Goal: Download file/media: Obtain a digital file from the website

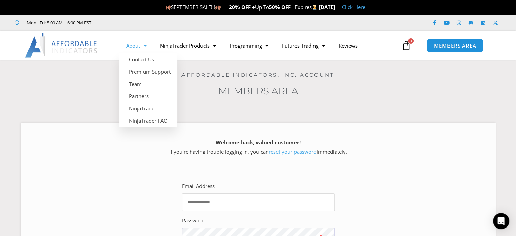
type input "**********"
click at [138, 48] on link "About" at bounding box center [136, 46] width 34 height 16
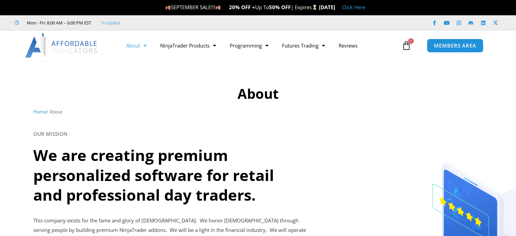
click at [40, 111] on link "Home" at bounding box center [39, 111] width 13 height 6
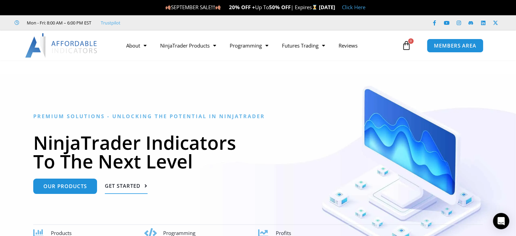
click at [123, 187] on span "Get Started" at bounding box center [123, 185] width 36 height 5
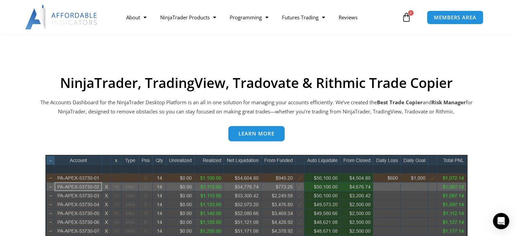
scroll to position [273, 0]
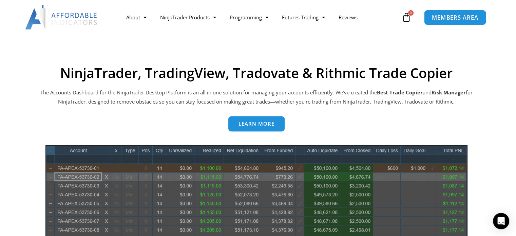
click at [455, 18] on span "MEMBERS AREA" at bounding box center [455, 18] width 46 height 6
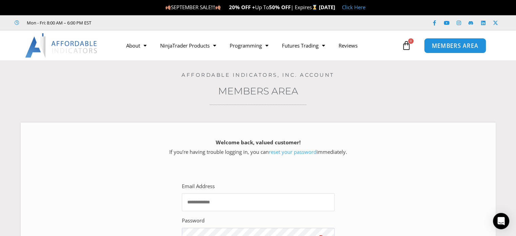
type input "**********"
drag, startPoint x: 446, startPoint y: 46, endPoint x: 314, endPoint y: 177, distance: 186.1
click at [314, 177] on div "**********" at bounding box center [258, 230] width 176 height 120
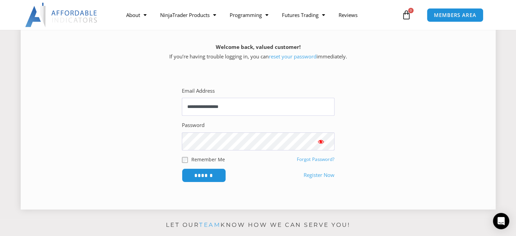
scroll to position [136, 0]
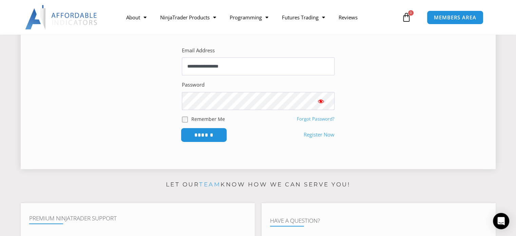
click at [214, 135] on input "******" at bounding box center [203, 134] width 46 height 15
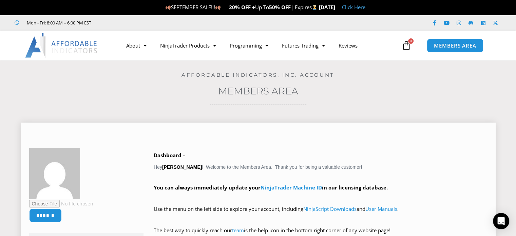
scroll to position [68, 0]
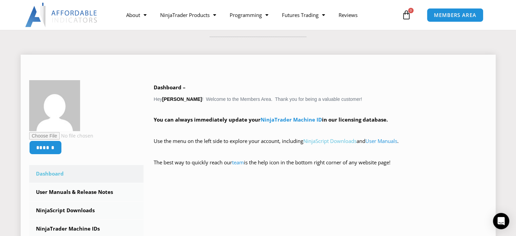
click at [342, 141] on link "NinjaScript Downloads" at bounding box center [329, 140] width 53 height 7
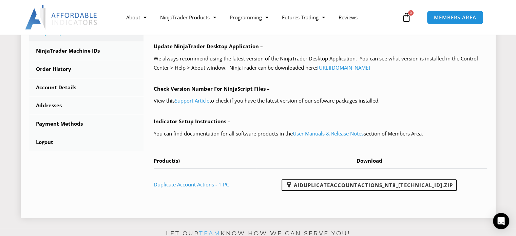
scroll to position [271, 0]
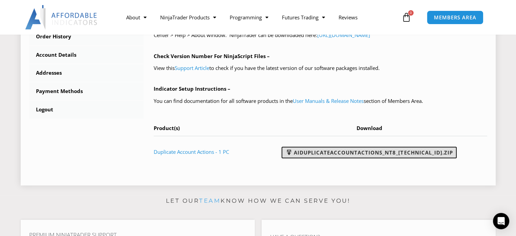
click at [358, 152] on link "AIDuplicateAccountActions_NT8_25.2.5.1.zip" at bounding box center [368, 152] width 175 height 12
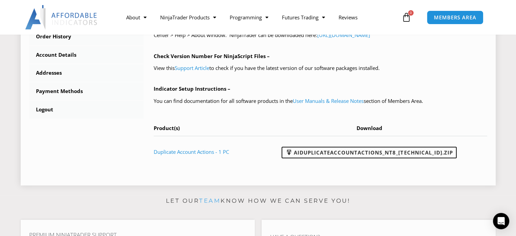
click at [420, 122] on div "NinjaScript Download & Installation – Please read everything for a complete und…" at bounding box center [320, 18] width 333 height 297
click at [381, 127] on span "Download" at bounding box center [369, 127] width 26 height 7
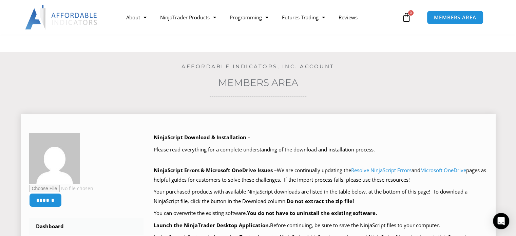
scroll to position [0, 0]
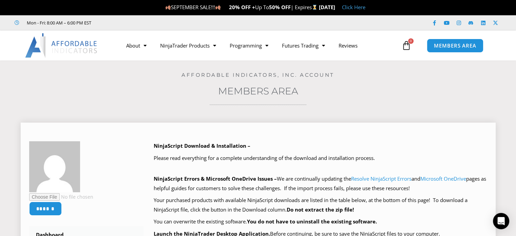
click at [113, 184] on div "******" at bounding box center [75, 178] width 92 height 74
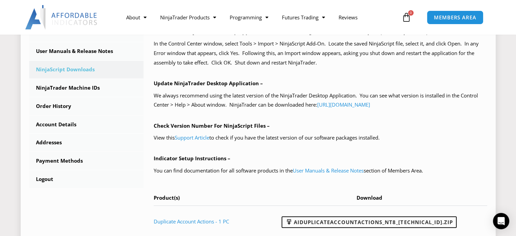
scroll to position [203, 0]
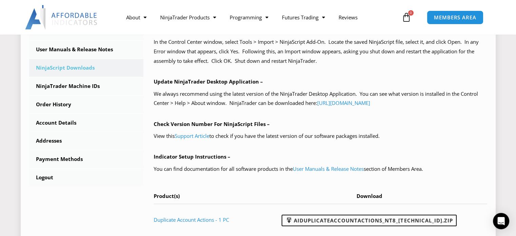
drag, startPoint x: 452, startPoint y: 23, endPoint x: 459, endPoint y: 110, distance: 87.5
click at [459, 110] on div "NinjaScript Download & Installation – Please read everything for a complete und…" at bounding box center [320, 86] width 333 height 297
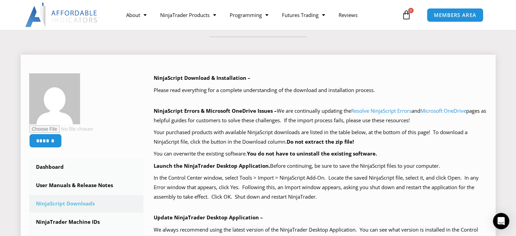
scroll to position [0, 0]
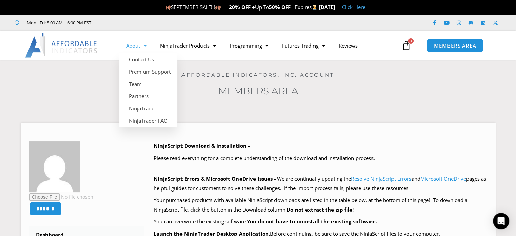
drag, startPoint x: 153, startPoint y: 108, endPoint x: 282, endPoint y: 102, distance: 129.0
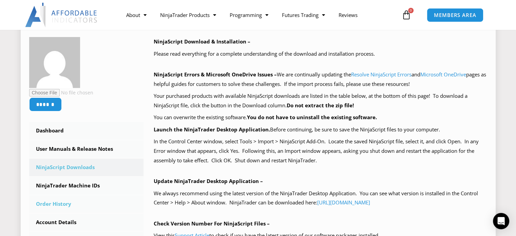
scroll to position [136, 0]
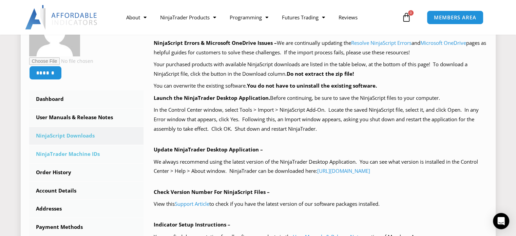
click at [82, 155] on link "NinjaTrader Machine IDs" at bounding box center [86, 154] width 115 height 18
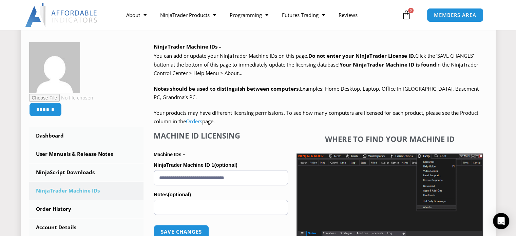
scroll to position [136, 0]
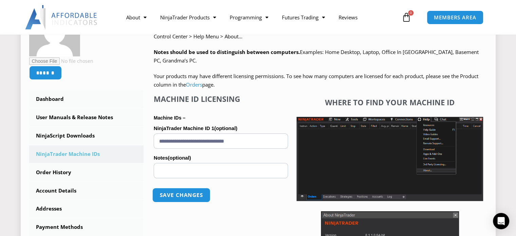
click at [180, 191] on button "Save changes" at bounding box center [181, 195] width 58 height 15
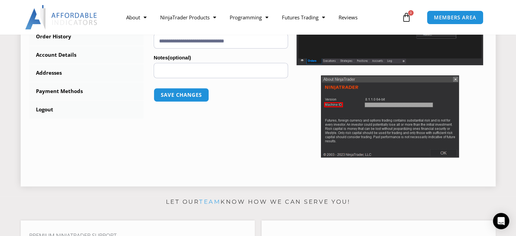
scroll to position [203, 0]
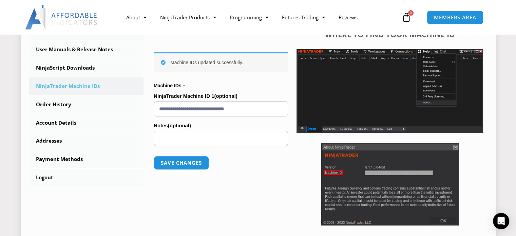
drag, startPoint x: 258, startPoint y: 111, endPoint x: 144, endPoint y: 110, distance: 113.6
click at [144, 110] on div "NinjaTrader Machine IDs – We are transitioning all NinjaTrader software package…" at bounding box center [315, 92] width 344 height 308
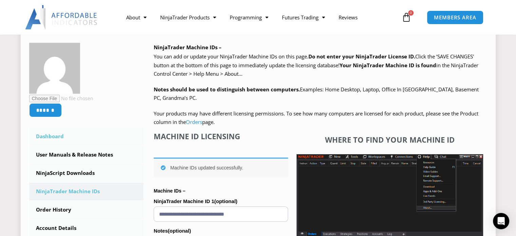
scroll to position [136, 0]
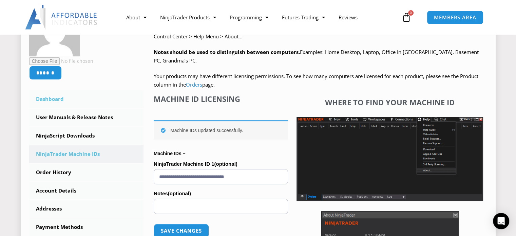
drag, startPoint x: 58, startPoint y: 99, endPoint x: 94, endPoint y: 100, distance: 35.6
click at [94, 100] on link "Dashboard" at bounding box center [86, 99] width 115 height 18
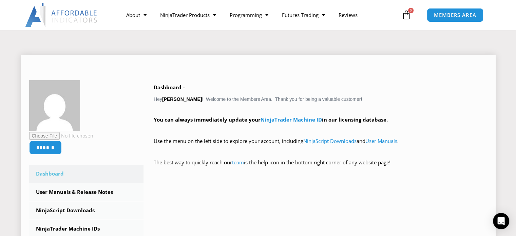
scroll to position [136, 0]
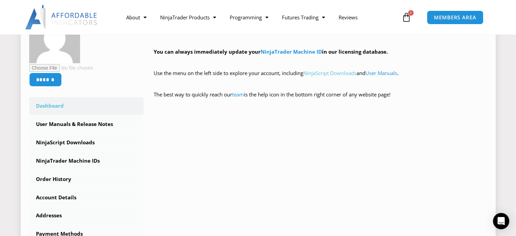
click at [345, 74] on link "NinjaScript Downloads" at bounding box center [329, 73] width 53 height 7
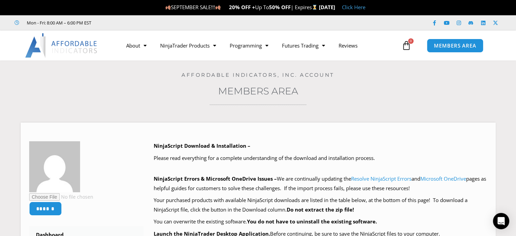
scroll to position [68, 0]
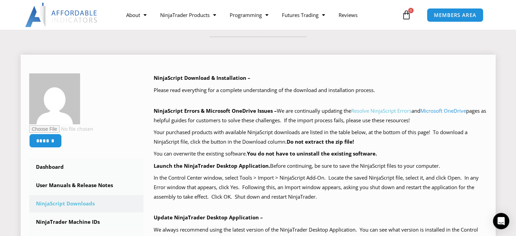
click at [371, 112] on link "Resolve NinjaScript Errors" at bounding box center [381, 110] width 60 height 7
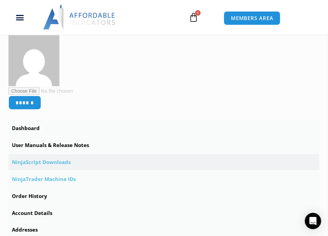
scroll to position [203, 0]
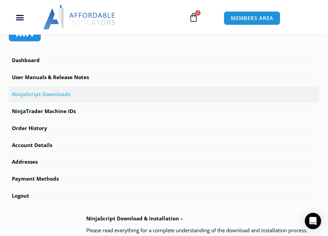
click at [54, 96] on link "NinjaScript Downloads" at bounding box center [163, 94] width 311 height 16
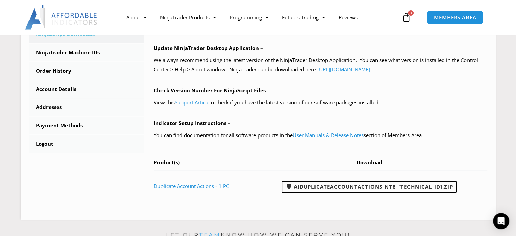
scroll to position [203, 0]
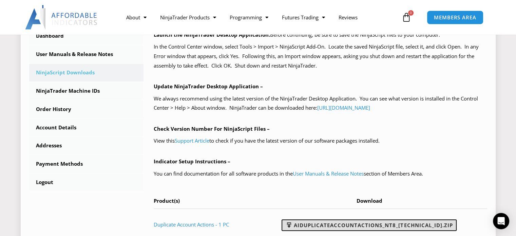
click at [327, 222] on link "AIDuplicateAccountActions_NT8_[TECHNICAL_ID].zip" at bounding box center [368, 225] width 175 height 12
